Goal: Navigation & Orientation: Find specific page/section

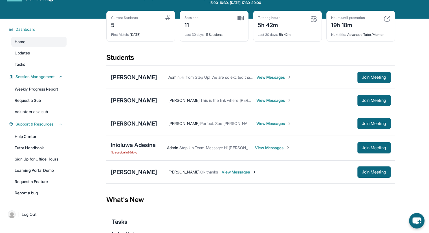
scroll to position [24, 0]
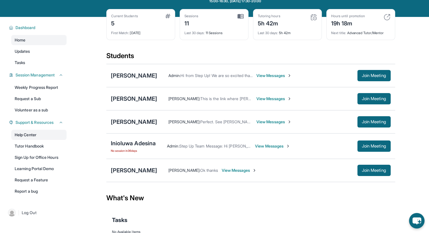
click at [43, 130] on link "Help Center" at bounding box center [38, 135] width 55 height 10
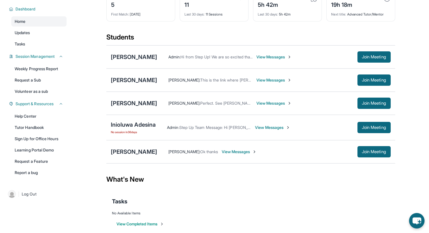
scroll to position [43, 0]
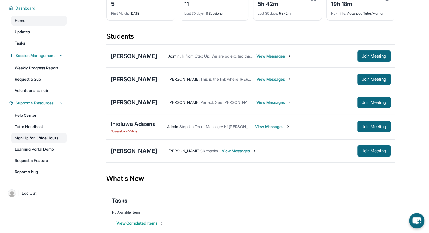
click at [26, 138] on link "Sign Up for Office Hours" at bounding box center [38, 138] width 55 height 10
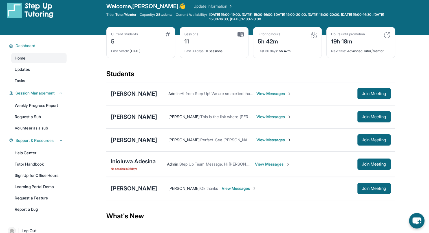
scroll to position [26, 0]
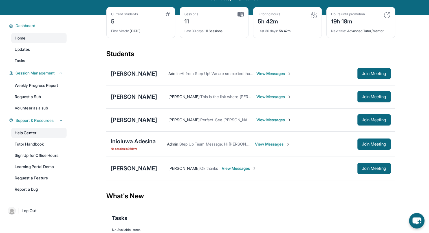
click at [23, 130] on link "Help Center" at bounding box center [38, 133] width 55 height 10
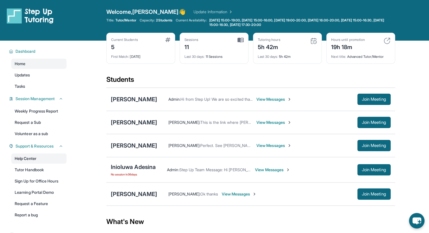
click at [35, 156] on link "Help Center" at bounding box center [38, 158] width 55 height 10
click at [43, 73] on link "Updates" at bounding box center [38, 75] width 55 height 10
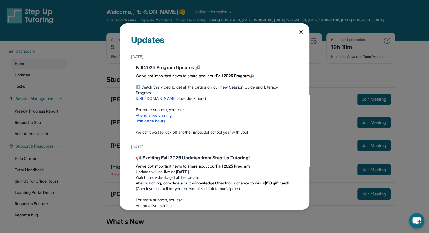
click at [298, 31] on icon at bounding box center [301, 32] width 6 height 6
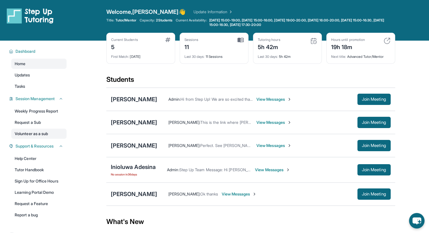
scroll to position [49, 0]
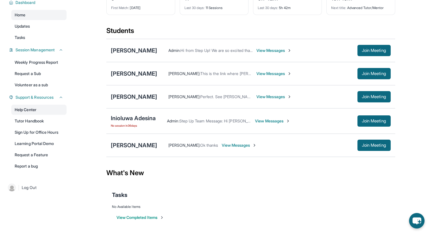
click at [31, 107] on link "Help Center" at bounding box center [38, 110] width 55 height 10
